Goal: Information Seeking & Learning: Learn about a topic

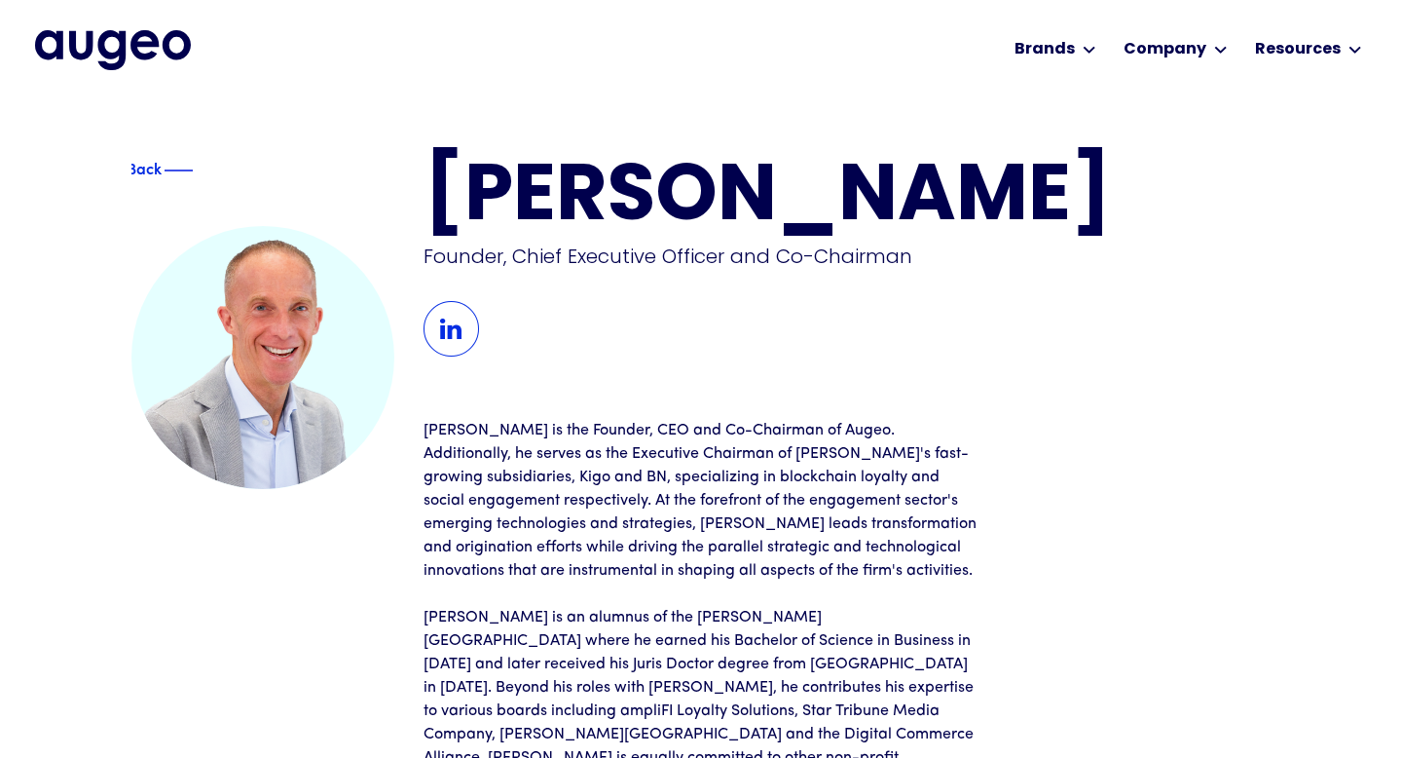
click at [928, 397] on div "David Kristal Founder, Chief Executive Officer and Co-Chairman David is the Fou…" at bounding box center [847, 558] width 847 height 797
click at [943, 394] on div "David Kristal Founder, Chief Executive Officer and Co-Chairman David is the Fou…" at bounding box center [847, 558] width 847 height 797
click at [1003, 397] on div "David Kristal Founder, Chief Executive Officer and Co-Chairman David is the Fou…" at bounding box center [847, 558] width 847 height 797
click at [1021, 431] on div "David Kristal Founder, Chief Executive Officer and Co-Chairman David is the Fou…" at bounding box center [847, 558] width 847 height 797
click at [1050, 395] on div "David Kristal Founder, Chief Executive Officer and Co-Chairman David is the Fou…" at bounding box center [847, 558] width 847 height 797
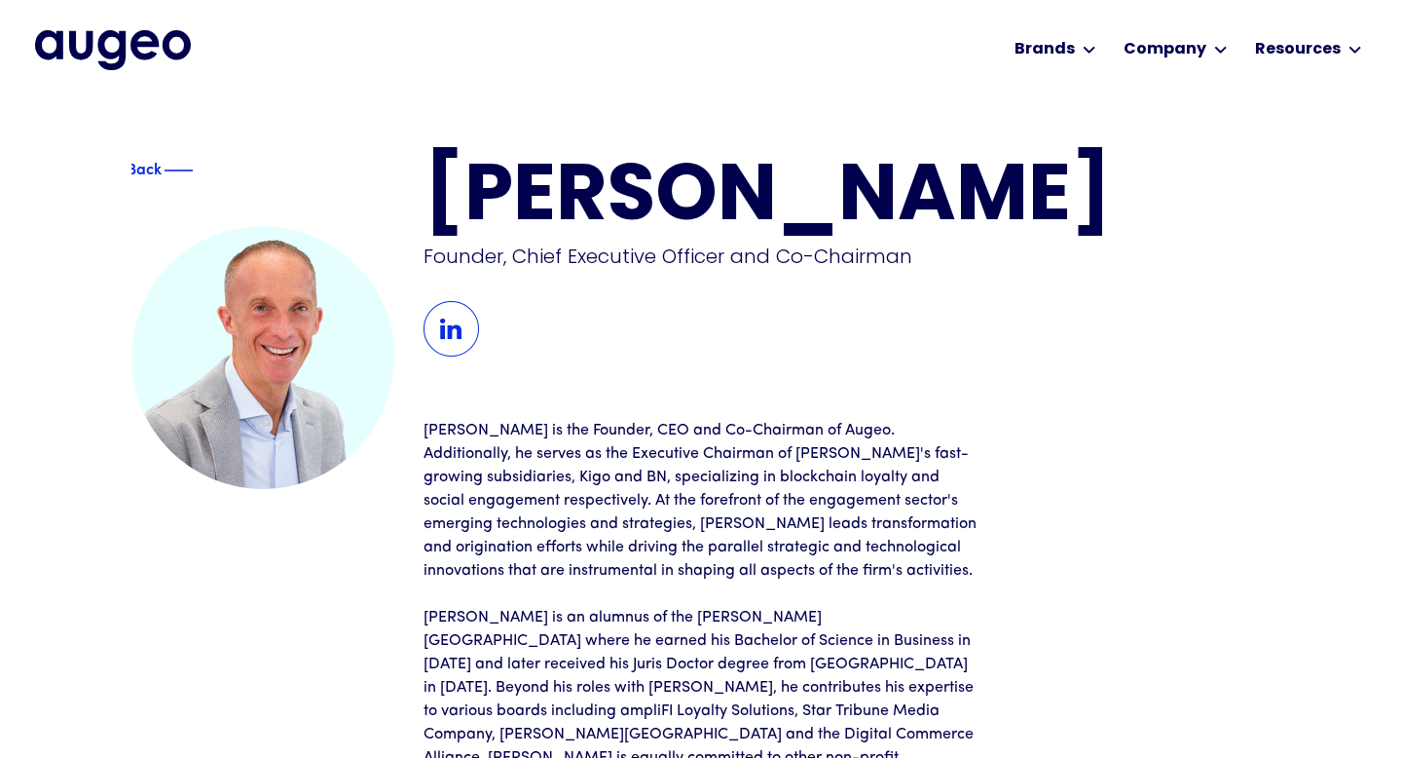
click at [1039, 438] on div "David Kristal Founder, Chief Executive Officer and Co-Chairman David is the Fou…" at bounding box center [847, 558] width 847 height 797
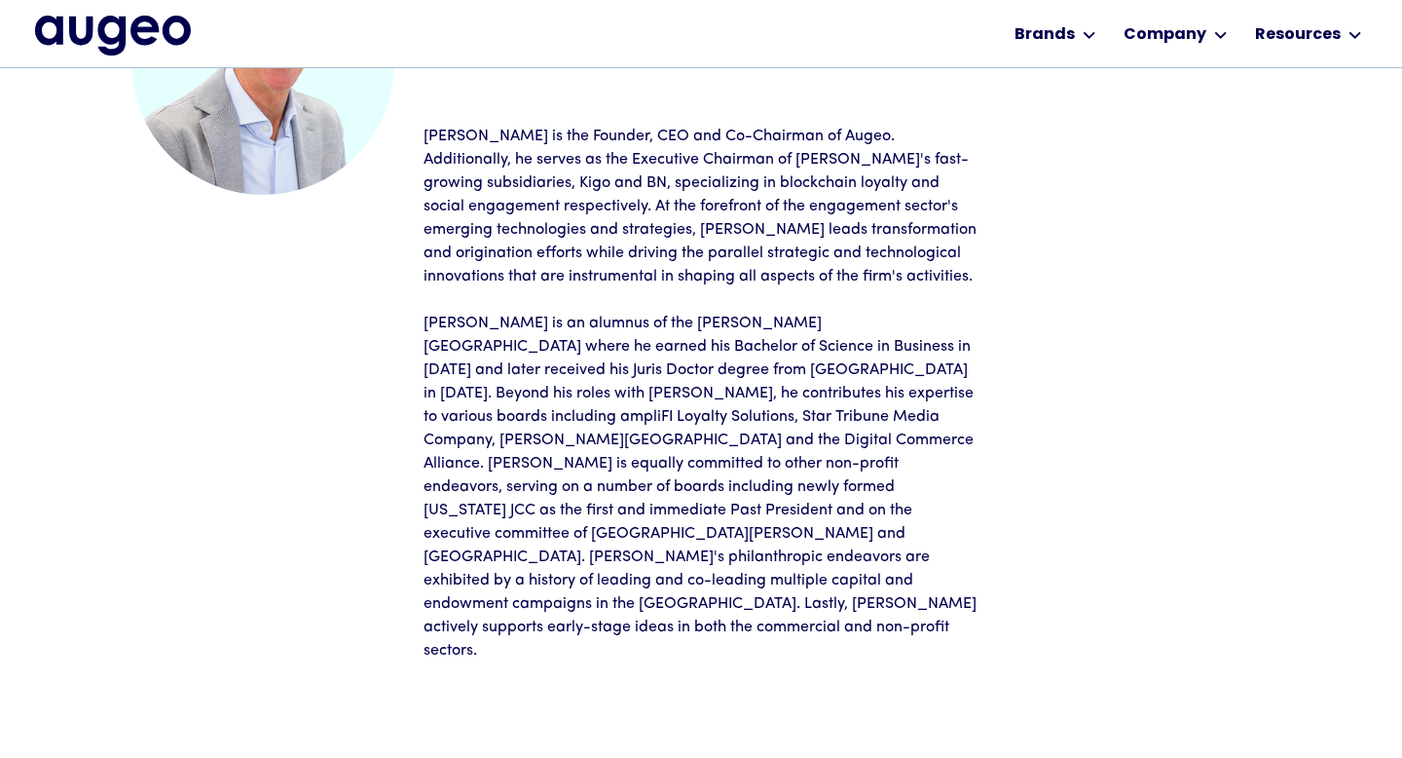
click at [1039, 438] on div "David Kristal Founder, Chief Executive Officer and Co-Chairman David is the Fou…" at bounding box center [847, 264] width 847 height 797
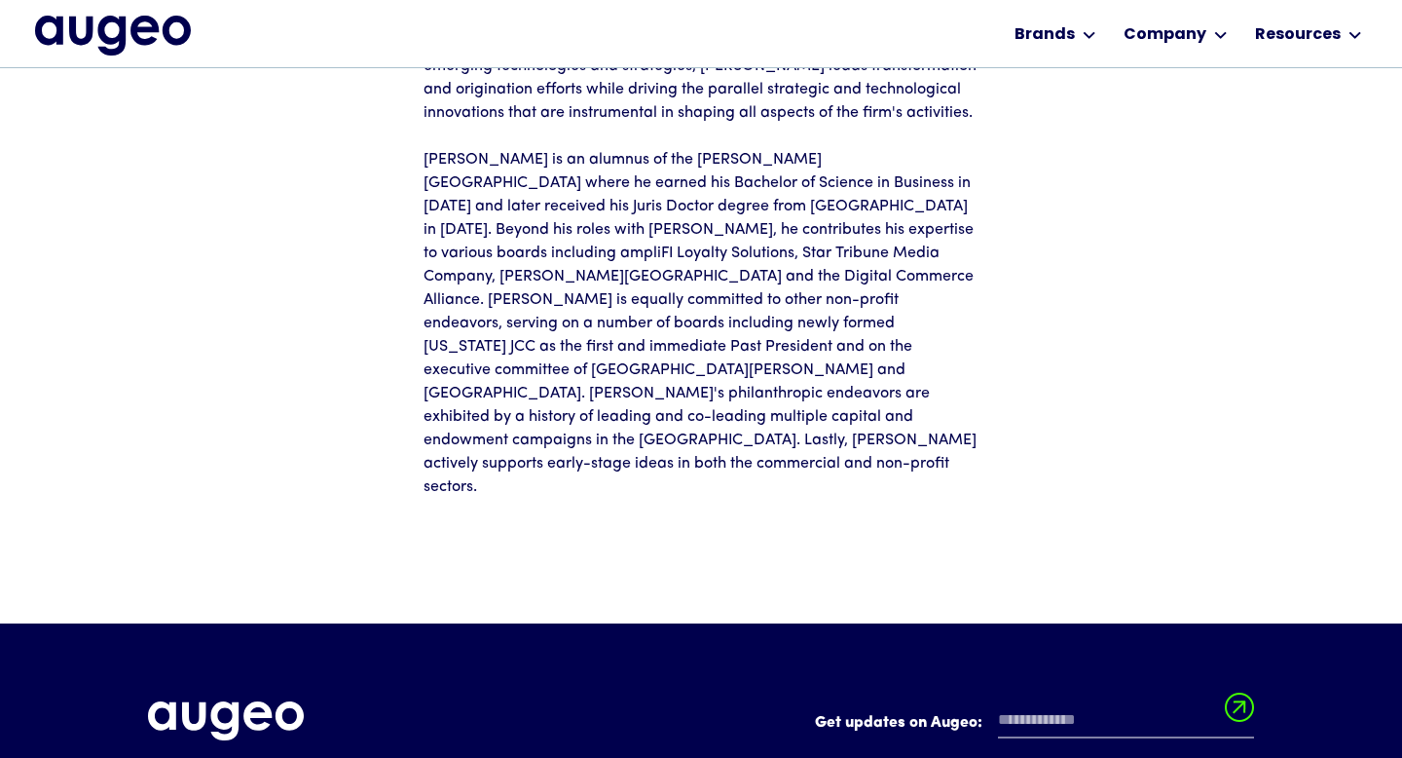
scroll to position [428, 0]
click at [1077, 323] on div "David Kristal Founder, Chief Executive Officer and Co-Chairman David is the Fou…" at bounding box center [847, 100] width 847 height 797
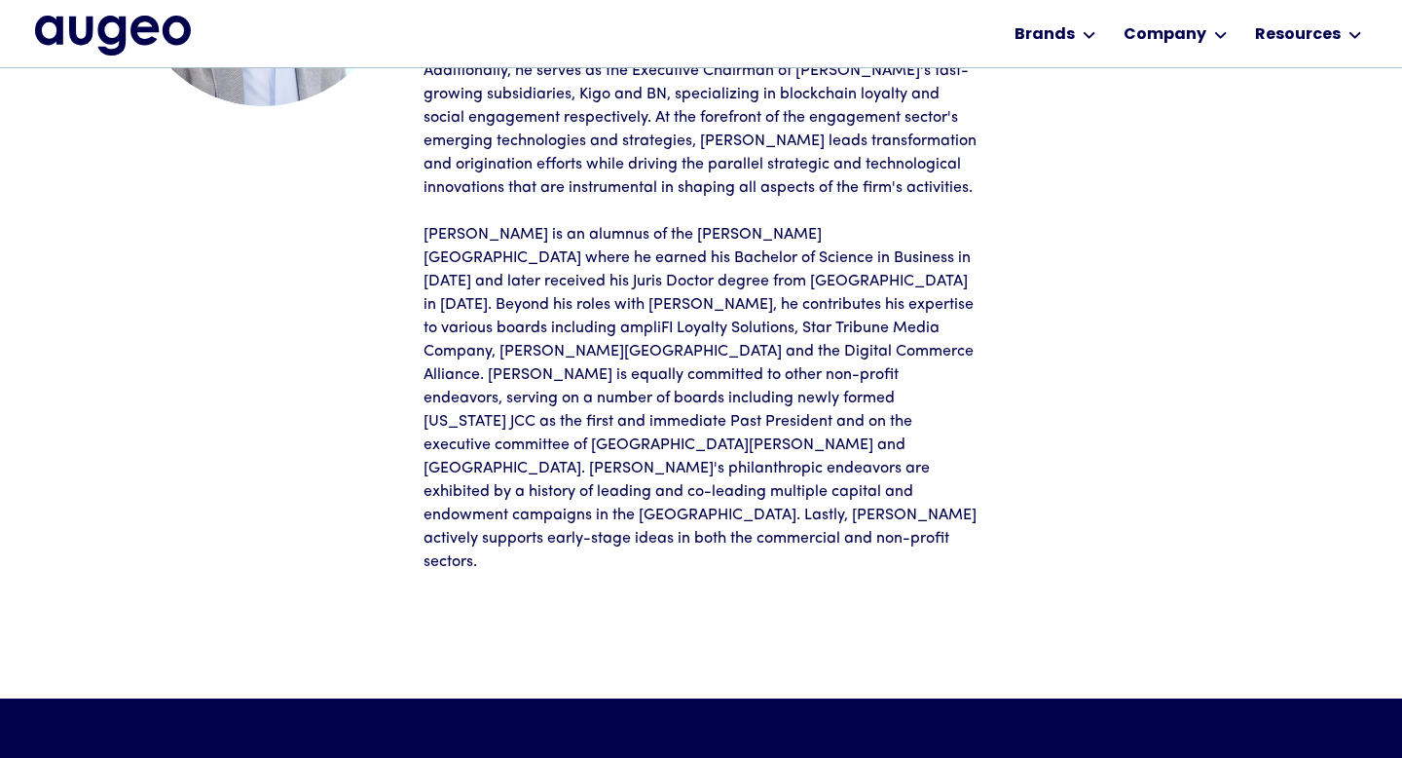
click at [1077, 323] on div "David Kristal Founder, Chief Executive Officer and Co-Chairman David is the Fou…" at bounding box center [847, 175] width 847 height 797
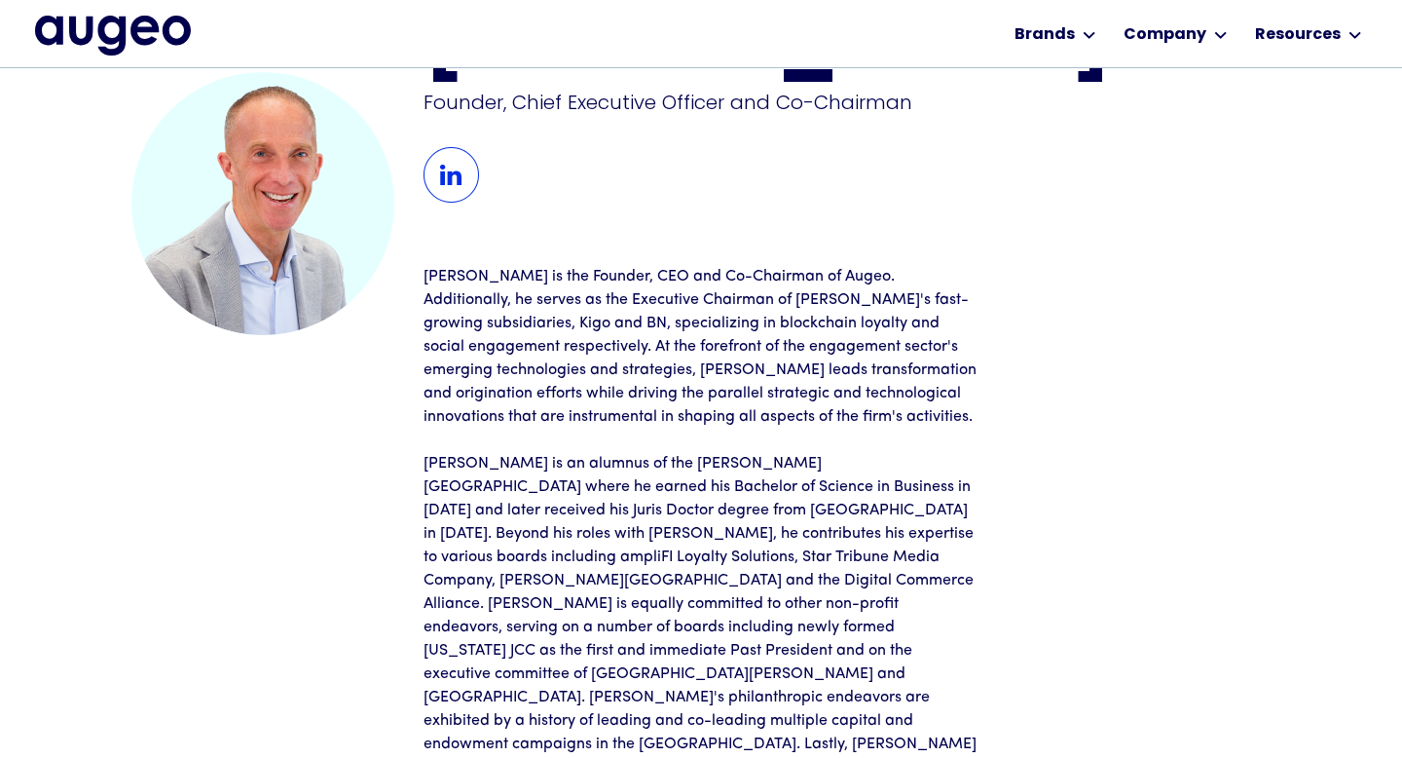
click at [1077, 323] on div "David Kristal Founder, Chief Executive Officer and Co-Chairman David is the Fou…" at bounding box center [847, 404] width 847 height 797
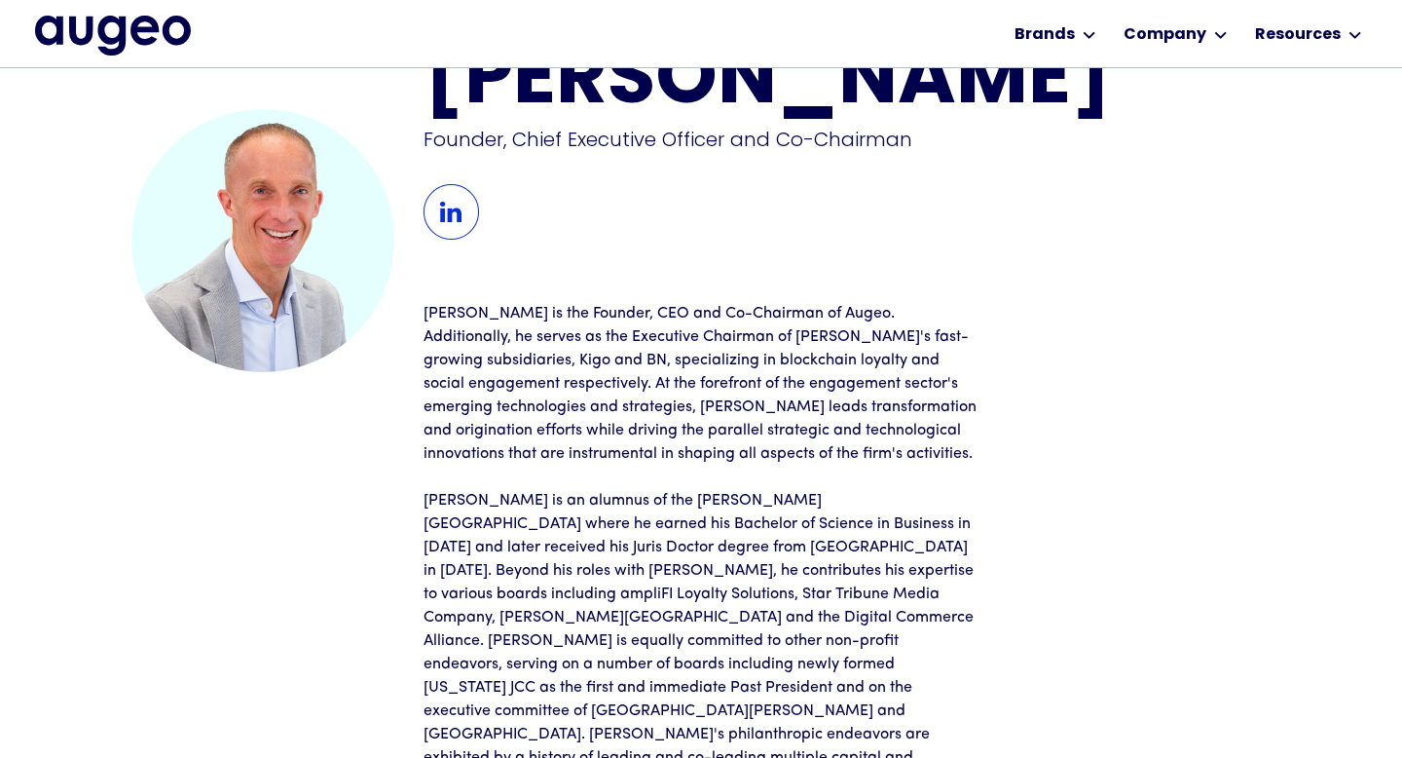
click at [1077, 323] on div "David Kristal Founder, Chief Executive Officer and Co-Chairman David is the Fou…" at bounding box center [847, 441] width 847 height 797
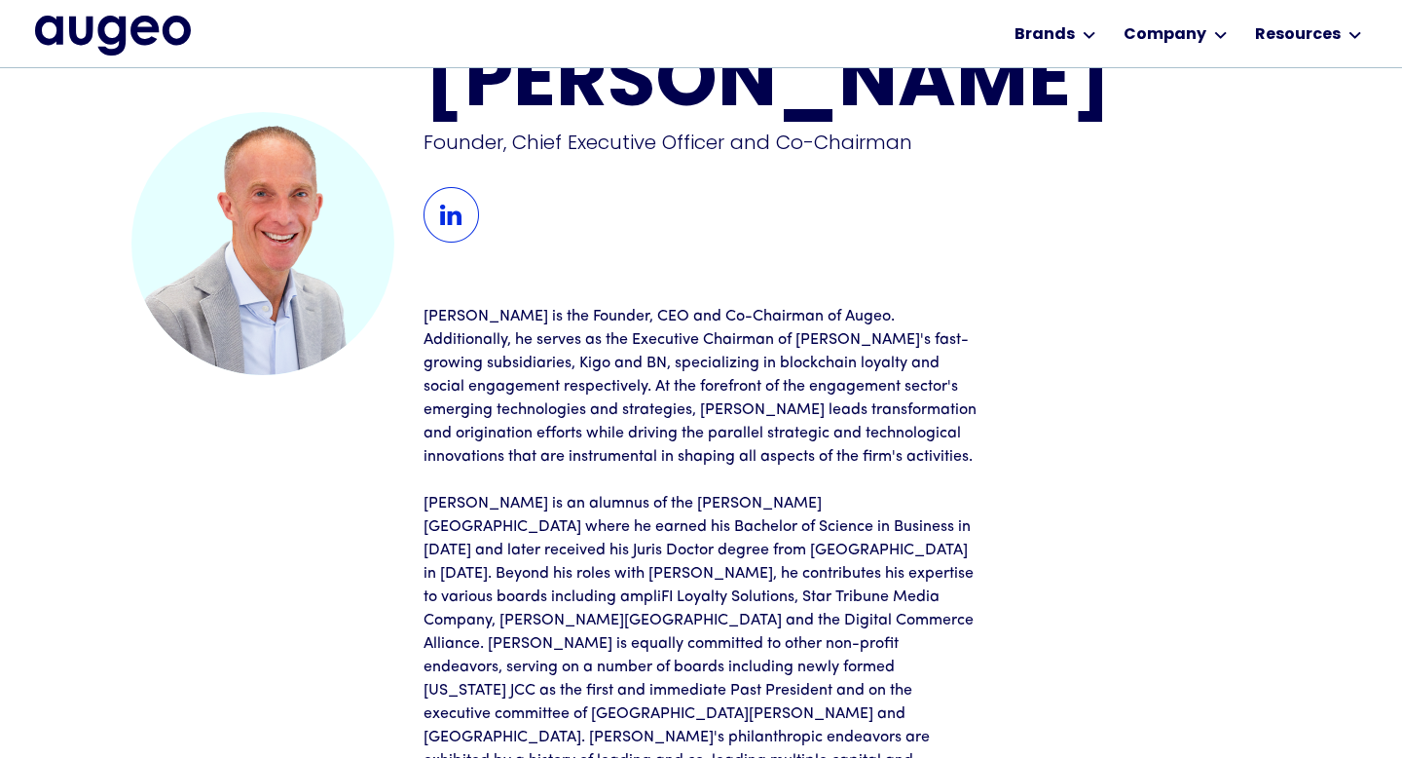
scroll to position [84, 0]
click at [97, 26] on img "home" at bounding box center [113, 35] width 156 height 39
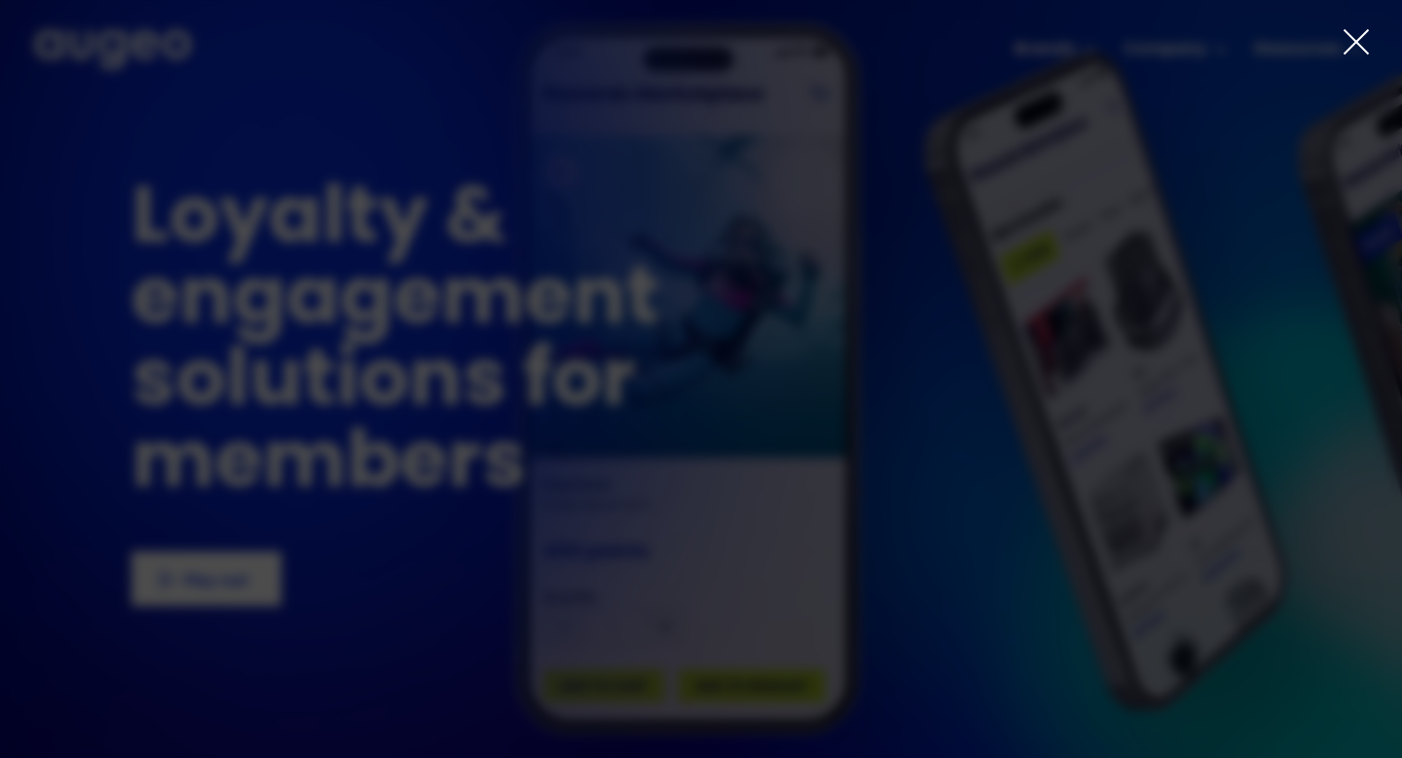
click at [1360, 37] on icon at bounding box center [1356, 41] width 23 height 23
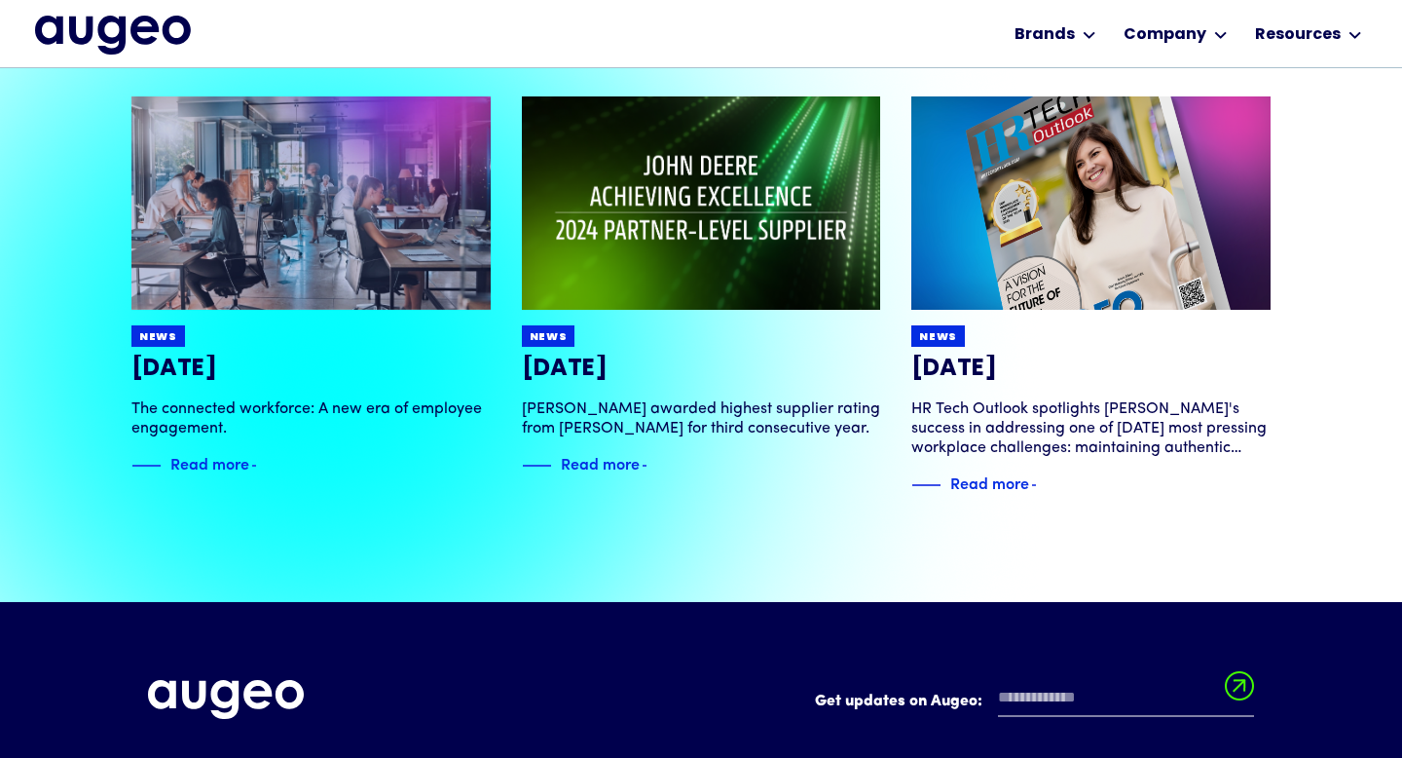
click at [1304, 524] on div "Delivered at a global scale 38 + Fortune 500 companies trust Augeo 7 + industri…" at bounding box center [701, 23] width 1402 height 1157
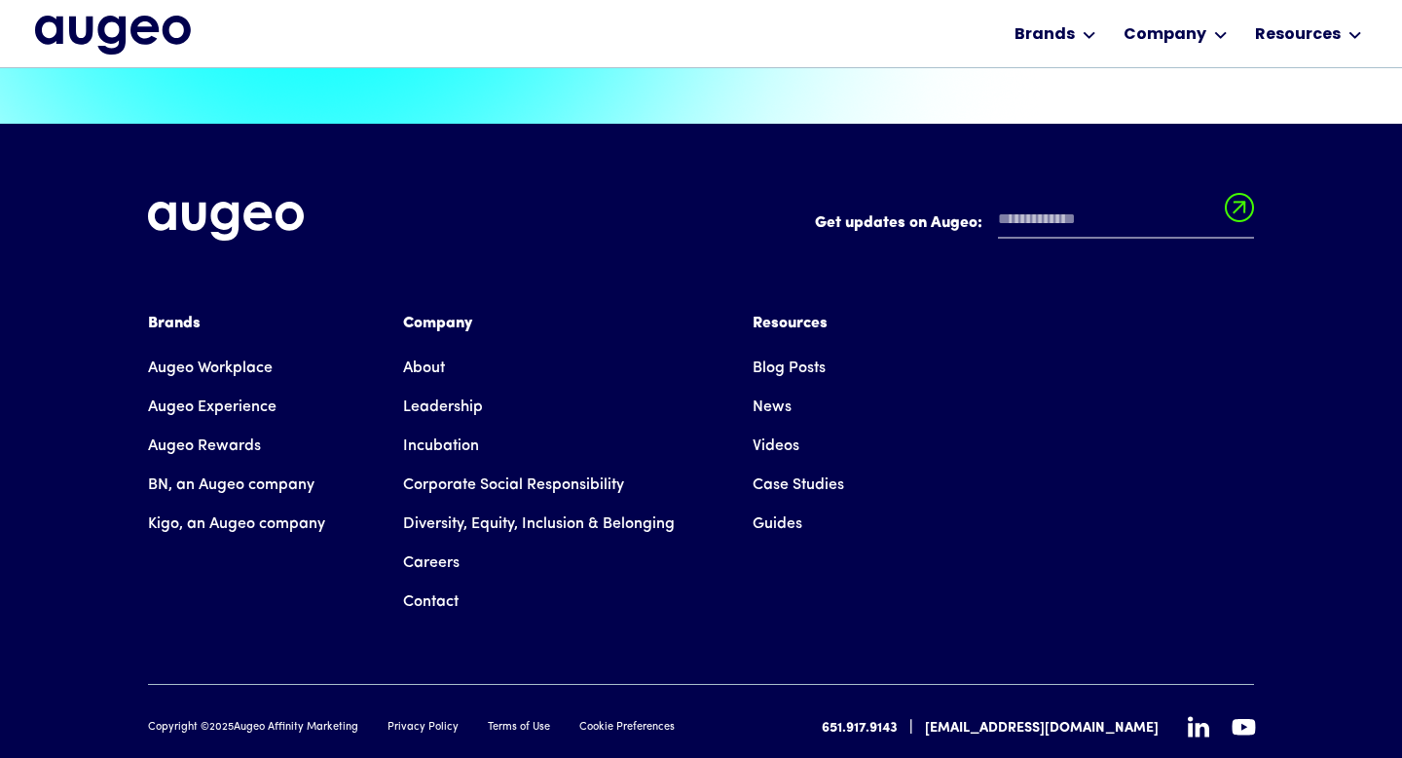
click at [1304, 524] on div "Get updates on Augeo: Get updates on Augeo: Thanks for subscribing! Oops! Somet…" at bounding box center [701, 470] width 1402 height 693
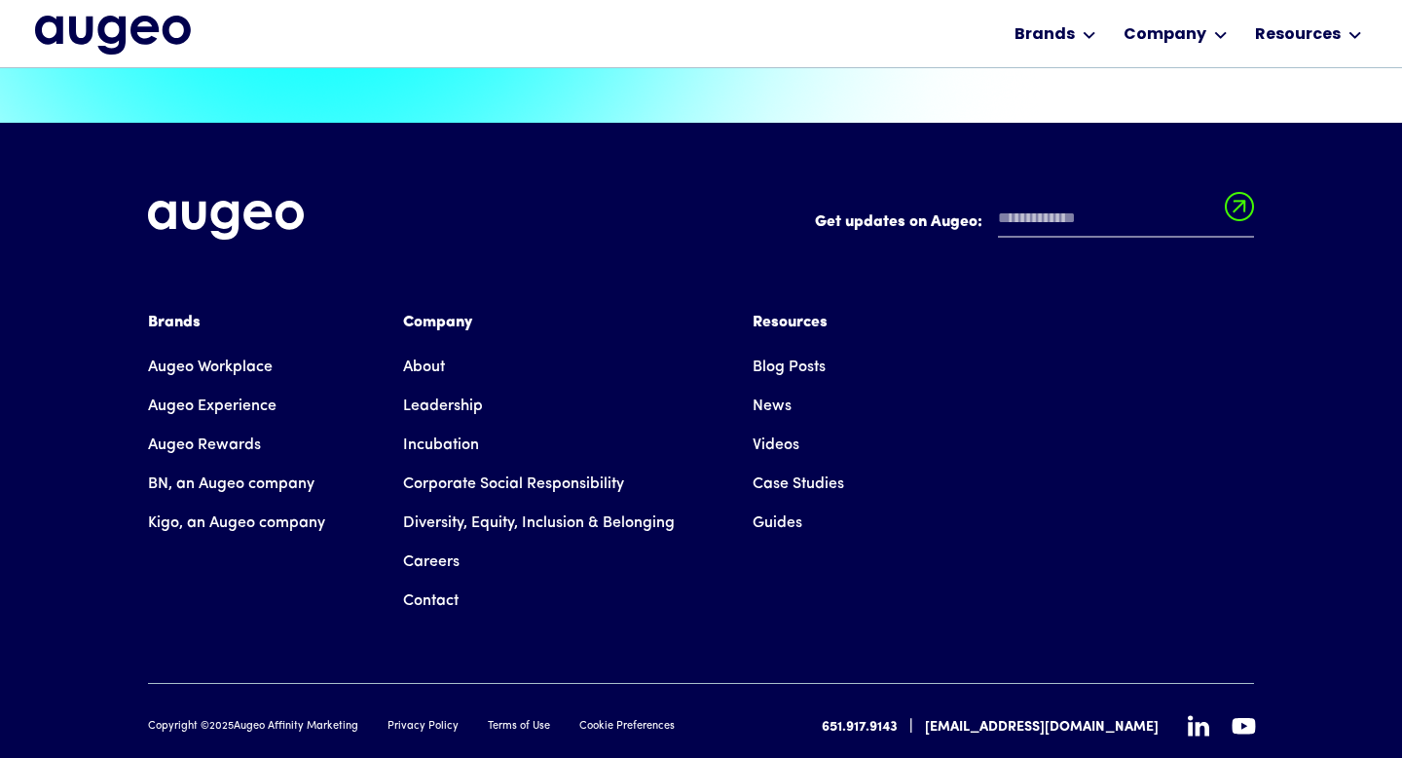
scroll to position [4405, 0]
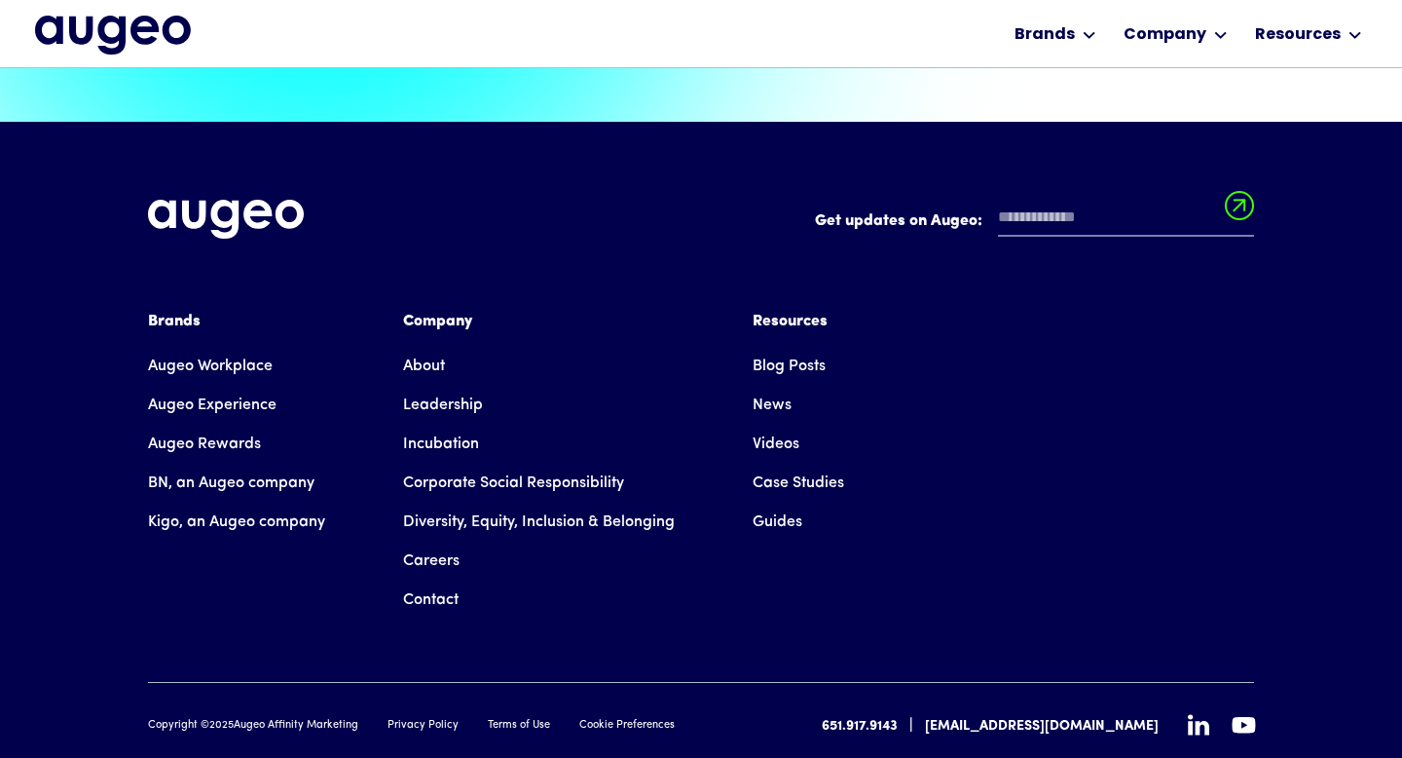
click at [1304, 524] on div "Get updates on Augeo: Get updates on Augeo: Thanks for subscribing! Oops! Somet…" at bounding box center [701, 468] width 1402 height 693
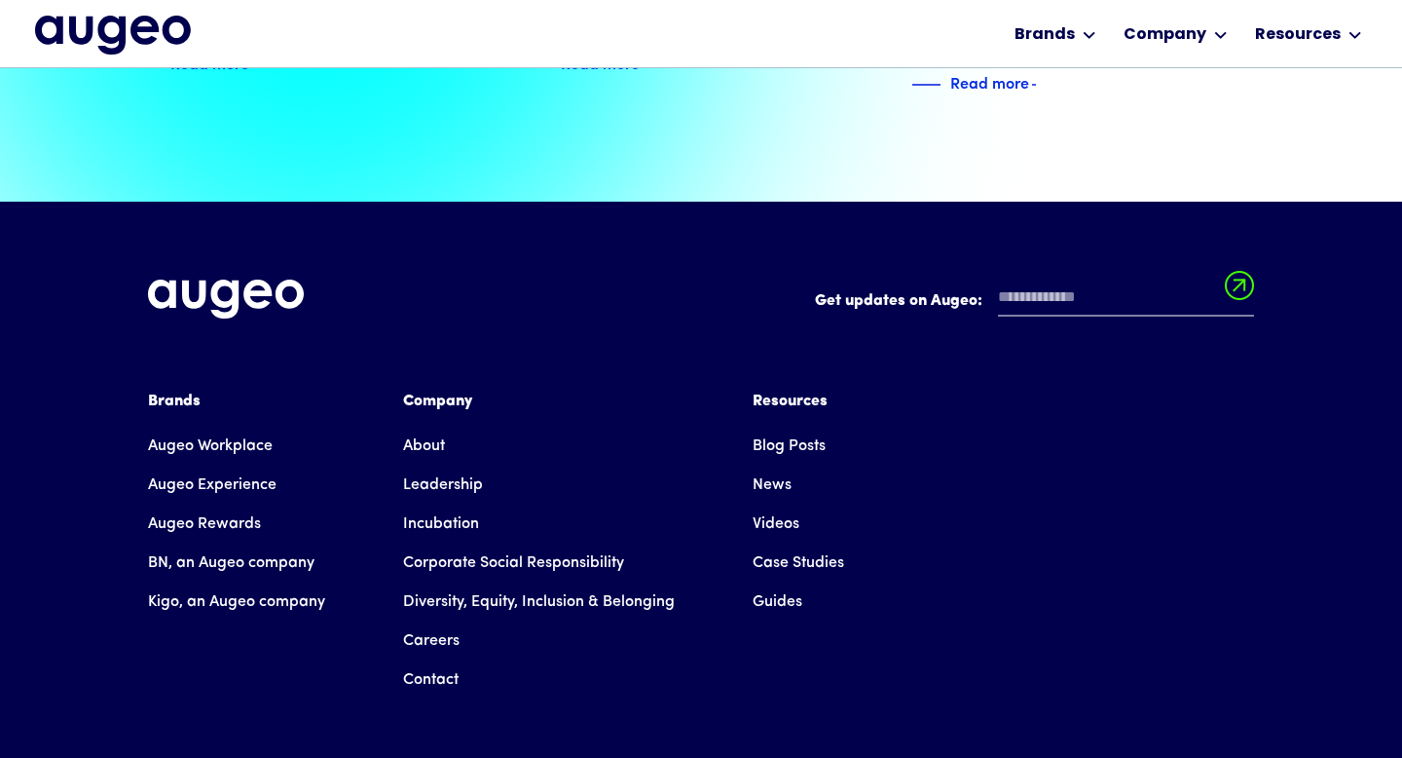
click at [1304, 524] on div "Get updates on Augeo: Get updates on Augeo: Thanks for subscribing! Oops! Somet…" at bounding box center [701, 548] width 1402 height 693
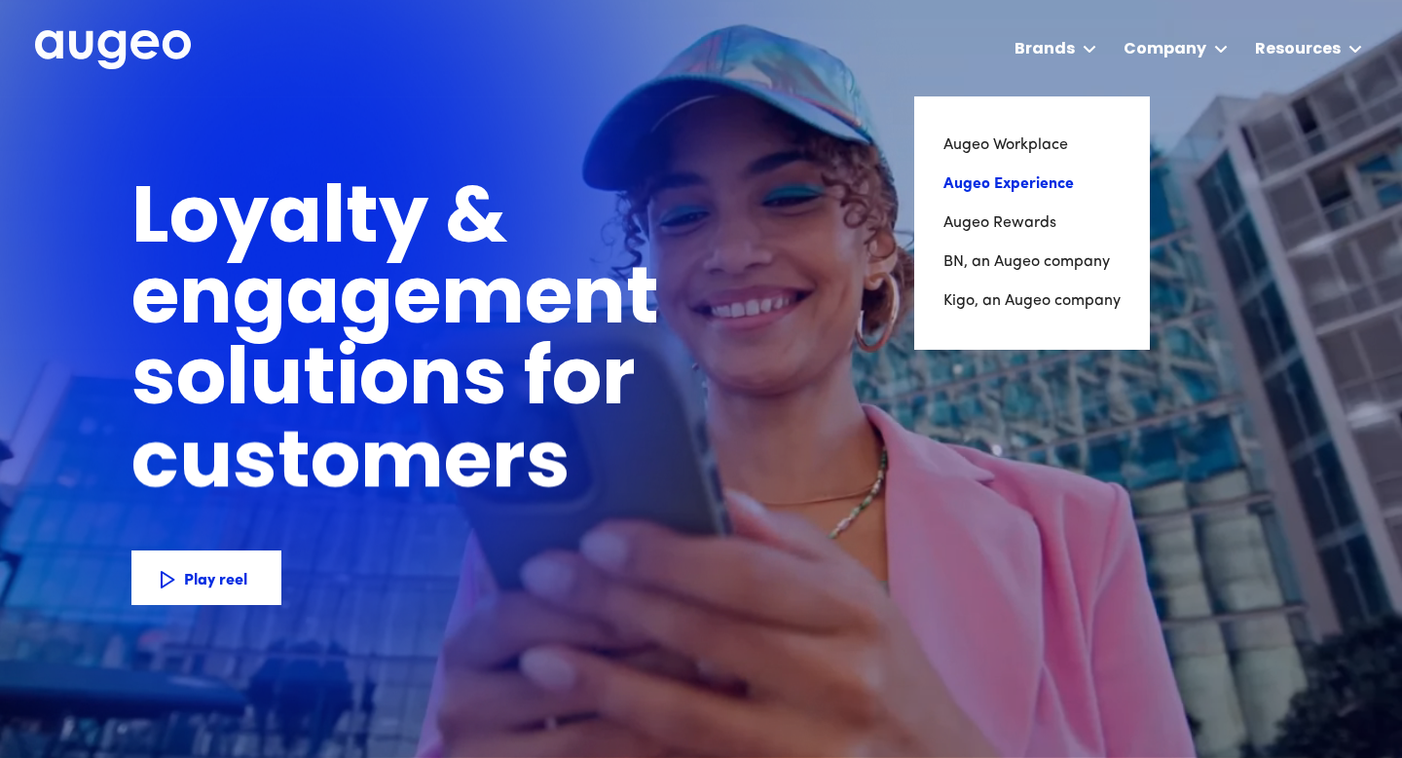
scroll to position [0, 0]
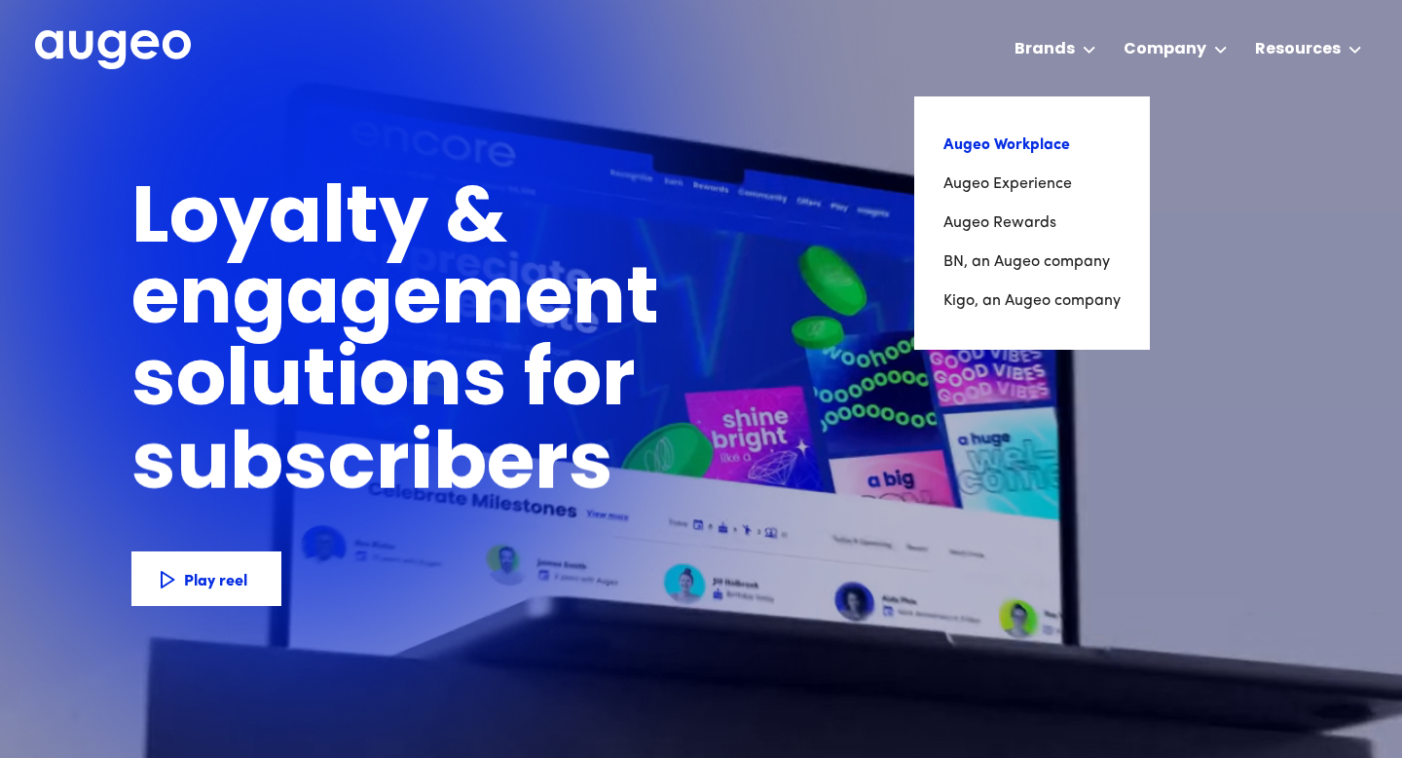
click at [1023, 140] on link "Augeo Workplace" at bounding box center [1032, 145] width 177 height 39
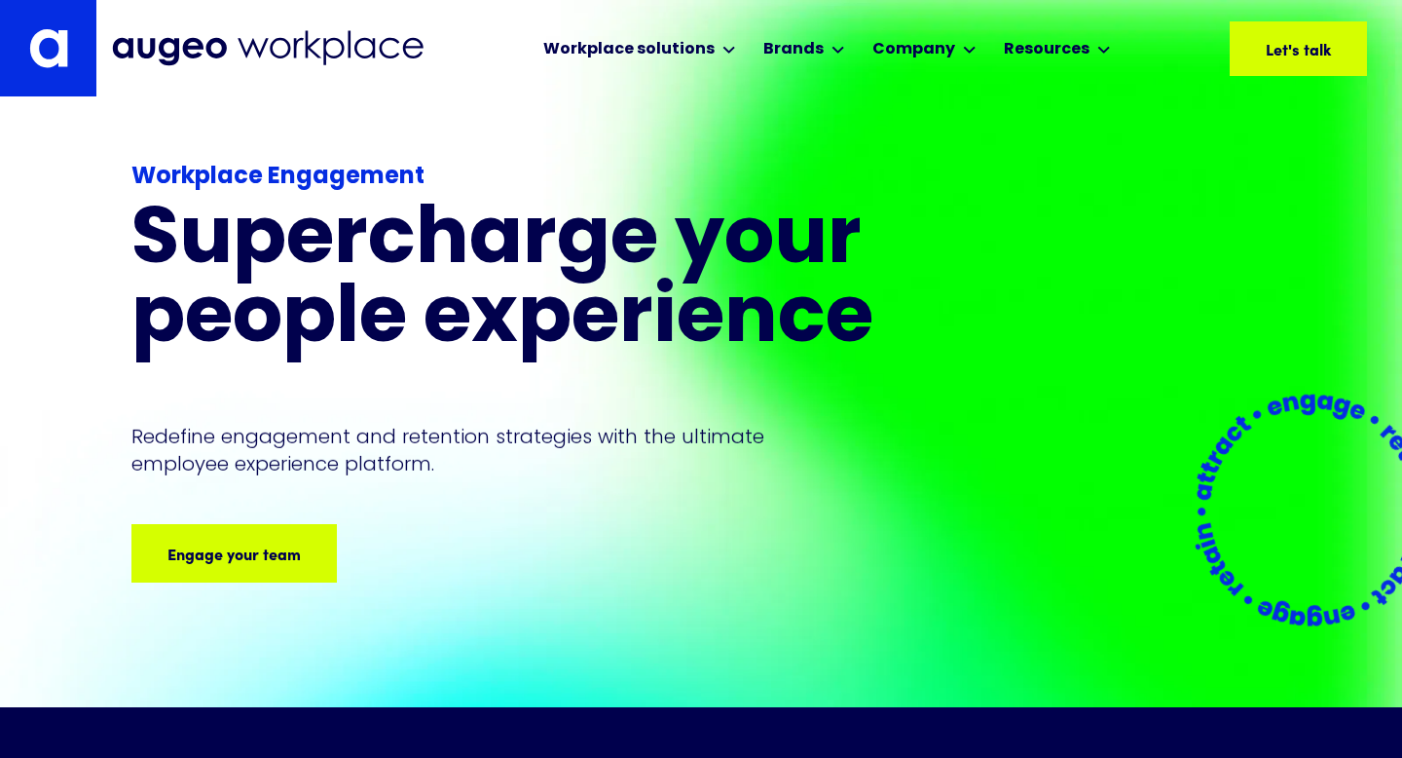
click at [720, 206] on h1 "Supercharge your people experience" at bounding box center [551, 282] width 841 height 158
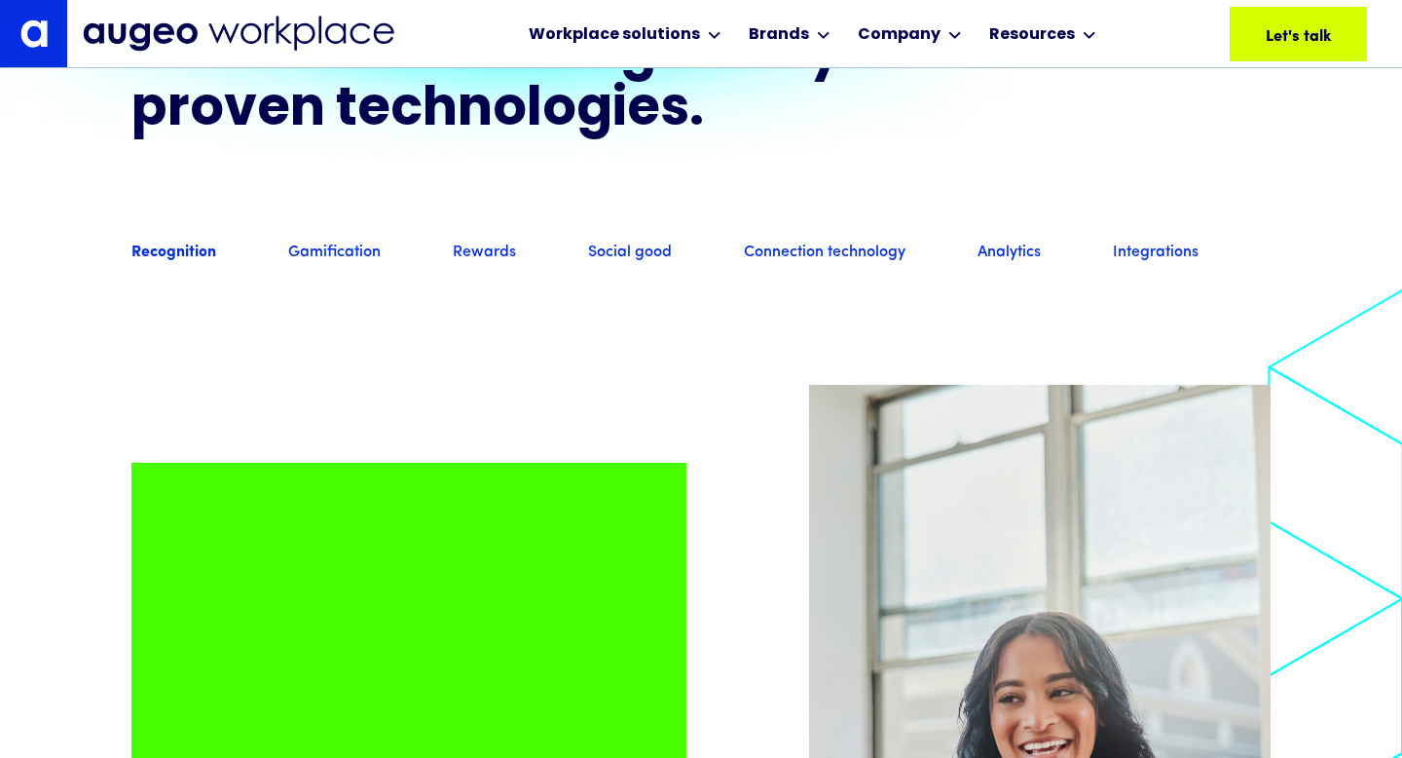
click at [346, 264] on link "Gamification" at bounding box center [334, 252] width 93 height 21
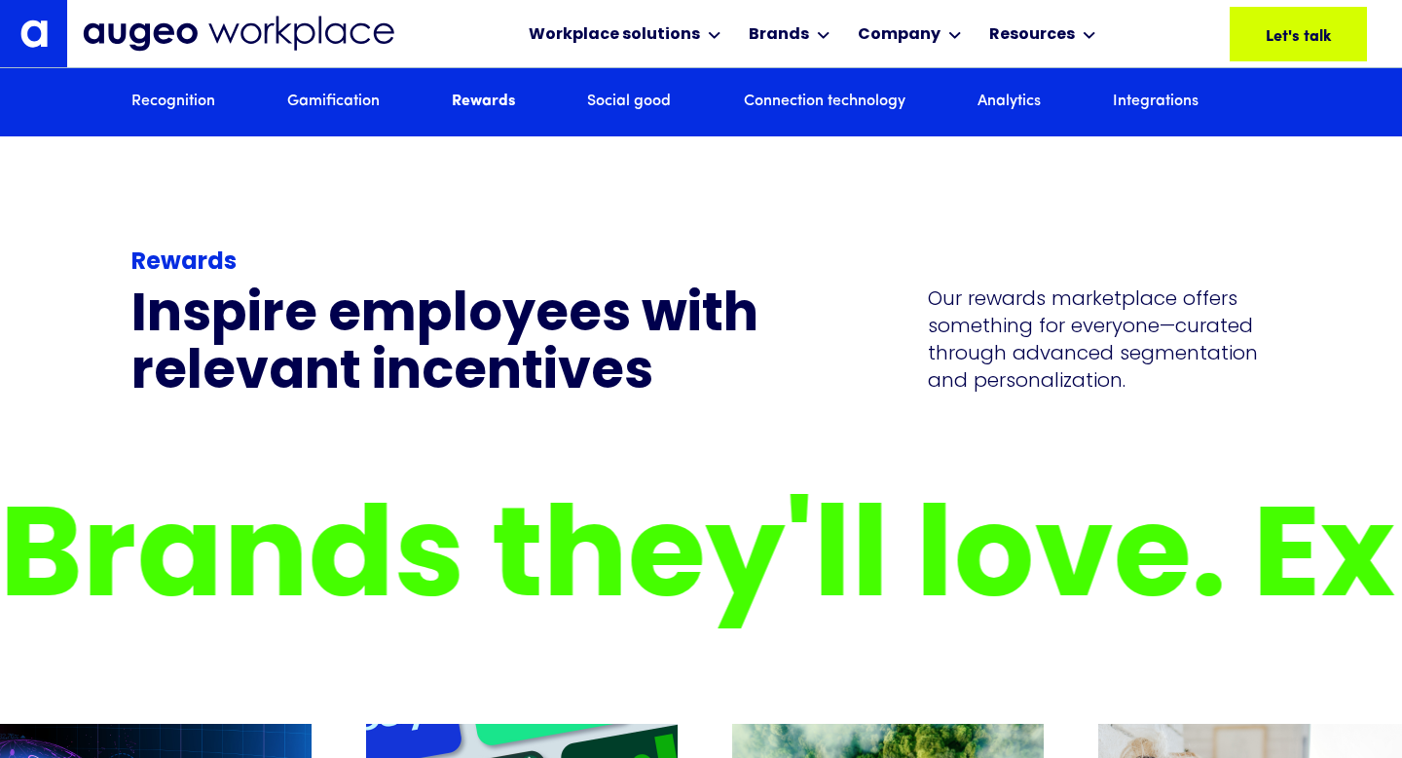
scroll to position [5449, 0]
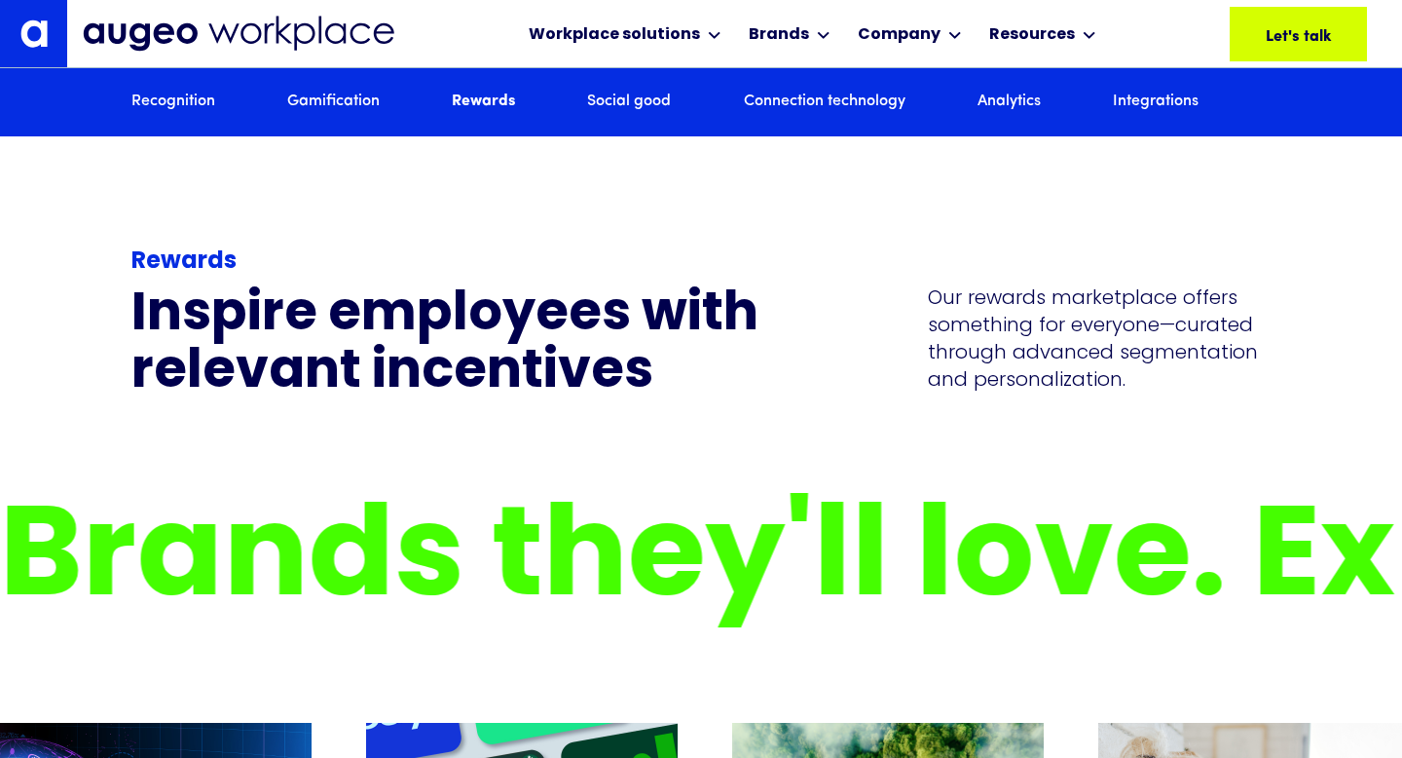
click at [856, 403] on div "Rewards Inspire employees with relevant incentives Our rewards marketplace offe…" at bounding box center [700, 323] width 1139 height 159
click at [811, 403] on div "Rewards Inspire employees with relevant incentives Our rewards marketplace offe…" at bounding box center [700, 323] width 1139 height 159
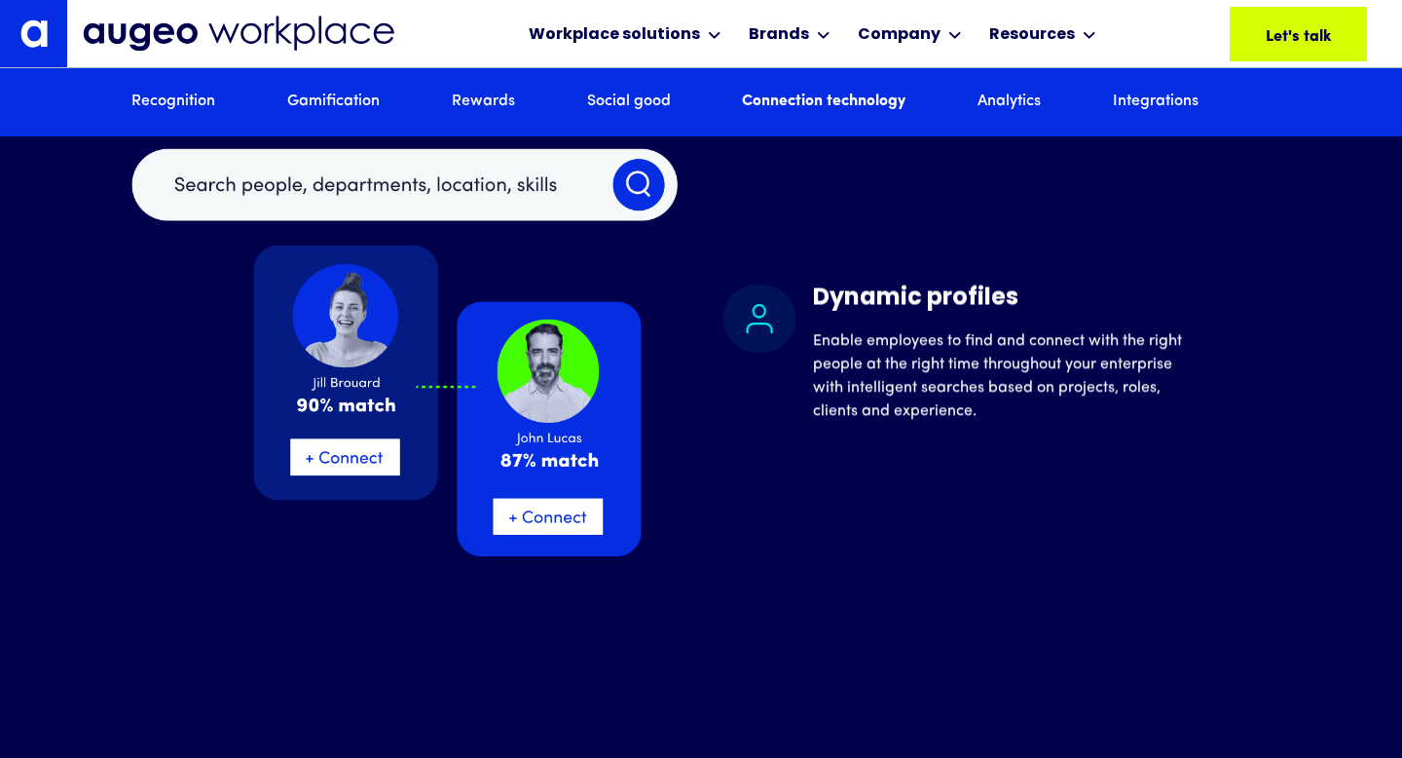
click at [764, 463] on div "Dynamic profiles Enable employees to find and connect with the right people at …" at bounding box center [700, 352] width 1139 height 408
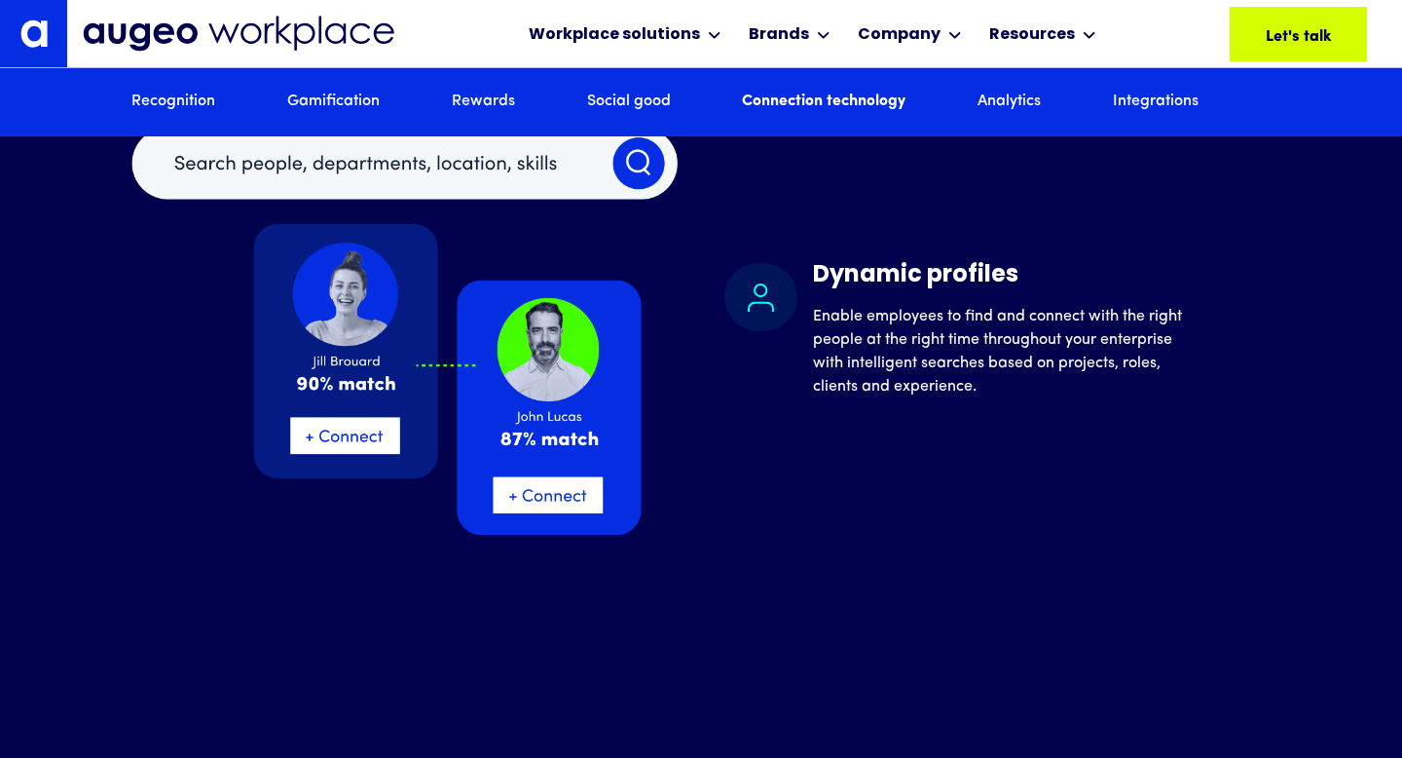
scroll to position [8228, 0]
